Goal: Complete application form

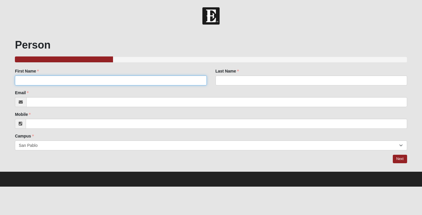
click at [115, 82] on input "First Name" at bounding box center [111, 80] width 192 height 10
type input "[PERSON_NAME]"
type input "Gray"
type input "[PERSON_NAME][EMAIL_ADDRESS][DOMAIN_NAME]"
type input "[PHONE_NUMBER]"
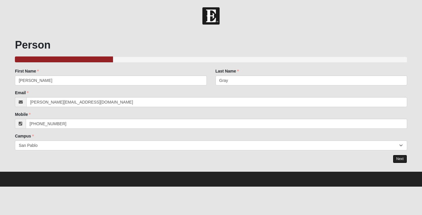
click at [402, 158] on link "Next" at bounding box center [400, 159] width 14 height 8
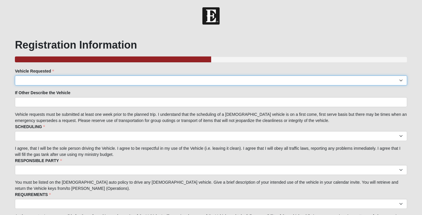
click at [125, 77] on select "Suburban Passenger Van Facility Van Red Van Other" at bounding box center [211, 80] width 393 height 10
select select "Other"
click at [15, 75] on select "Suburban Passenger Van Facility Van Red Van Other" at bounding box center [211, 80] width 393 height 10
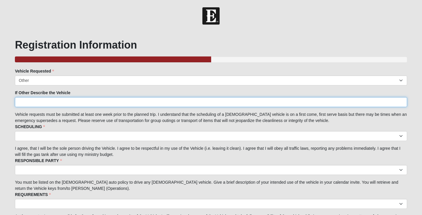
click at [58, 99] on input "If Other Describe the Vehicle" at bounding box center [211, 102] width 393 height 10
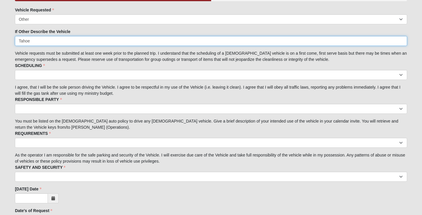
scroll to position [80, 0]
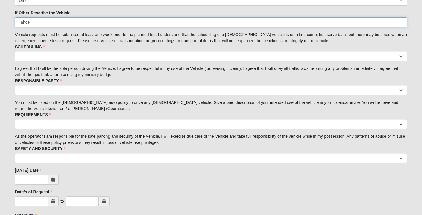
type input "Tahoe"
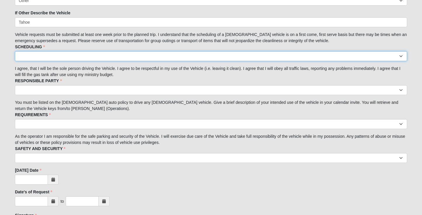
click at [61, 53] on select "I acknowledge the scheduling details" at bounding box center [211, 56] width 393 height 10
select select "I acknowledge the scheduling details"
click at [15, 51] on select "I acknowledge the scheduling details" at bounding box center [211, 56] width 393 height 10
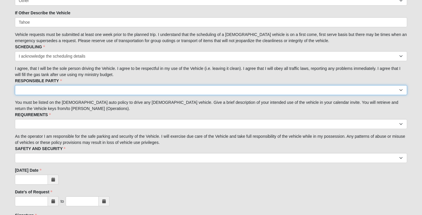
click at [58, 89] on select "I acknowledge I am the responsible party." at bounding box center [211, 90] width 393 height 10
select select "I acknowledge I am the responsible party."
click at [15, 85] on select "I acknowledge I am the responsible party." at bounding box center [211, 90] width 393 height 10
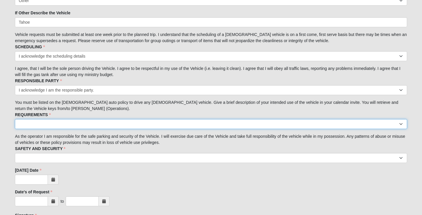
click at [56, 123] on select "I acknowledge the Requirements." at bounding box center [211, 124] width 393 height 10
select select "I acknowledge the Requirements."
click at [15, 119] on select "I acknowledge the Requirements." at bounding box center [211, 124] width 393 height 10
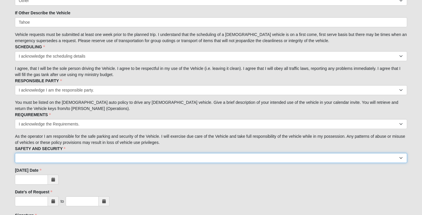
click at [55, 157] on select "I acknowledge the Safety and Security measures." at bounding box center [211, 158] width 393 height 10
select select "I acknowledge the Safety and Security measures."
click at [15, 153] on select "I acknowledge the Safety and Security measures." at bounding box center [211, 158] width 393 height 10
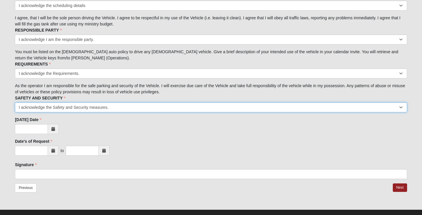
scroll to position [140, 0]
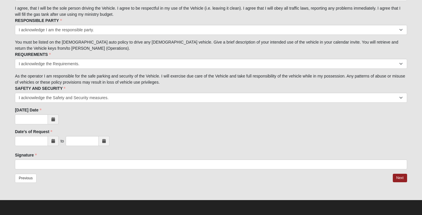
click at [53, 117] on icon at bounding box center [53, 119] width 4 height 4
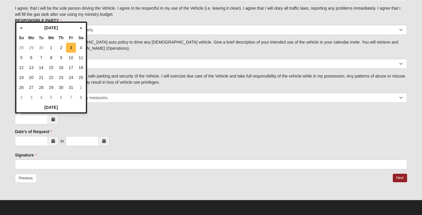
click at [72, 47] on td "3" at bounding box center [71, 48] width 10 height 10
type input "[DATE]"
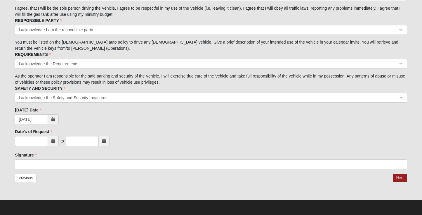
click at [53, 139] on icon at bounding box center [53, 141] width 4 height 4
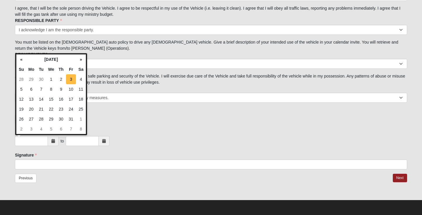
click at [70, 82] on td "3" at bounding box center [71, 79] width 10 height 10
type input "[DATE]"
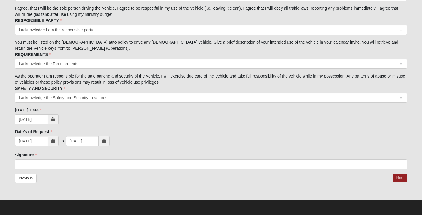
click at [53, 143] on icon at bounding box center [53, 141] width 4 height 4
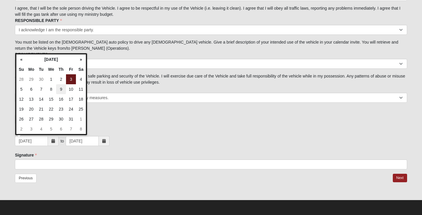
click at [61, 89] on td "9" at bounding box center [61, 89] width 10 height 10
type input "[DATE]"
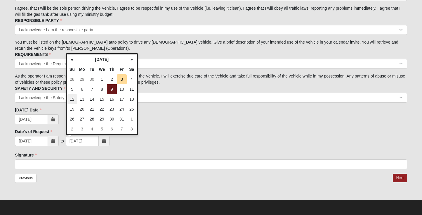
click at [75, 98] on td "12" at bounding box center [72, 99] width 10 height 10
type input "[DATE]"
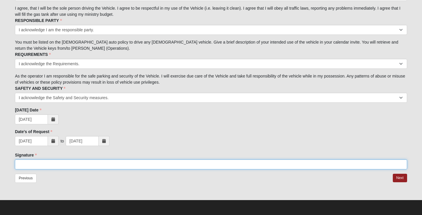
click at [40, 167] on input "Signature" at bounding box center [211, 164] width 393 height 10
type input "[PERSON_NAME]"
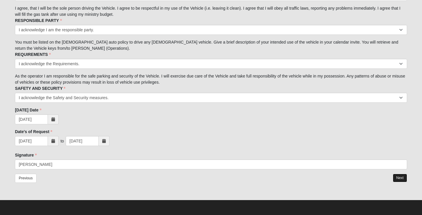
click at [400, 177] on link "Next" at bounding box center [400, 178] width 14 height 8
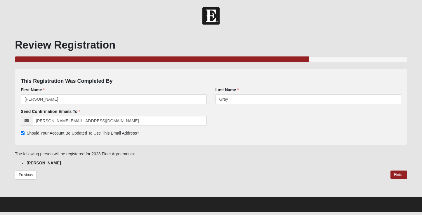
click at [134, 135] on span "Should Your Account Be Updated To Use This Email Address?" at bounding box center [83, 133] width 113 height 5
click at [25, 135] on input "Should Your Account Be Updated To Use This Email Address?" at bounding box center [23, 133] width 4 height 4
checkbox input "false"
click at [400, 174] on link "Finish" at bounding box center [399, 174] width 17 height 8
